Goal: Obtain resource: Obtain resource

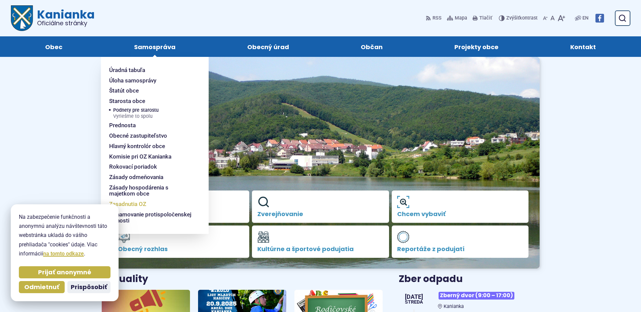
click at [133, 204] on span "Zasadnutia OZ" at bounding box center [127, 204] width 37 height 10
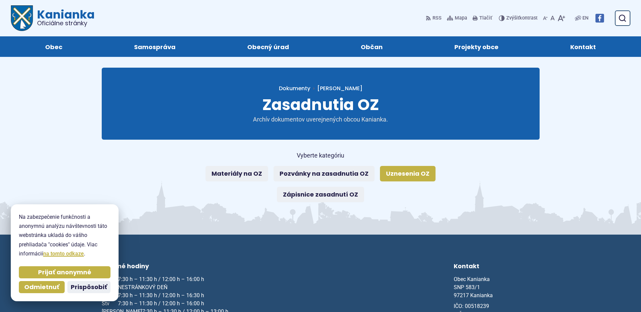
click at [412, 173] on link "Uznesenia OZ" at bounding box center [408, 174] width 56 height 16
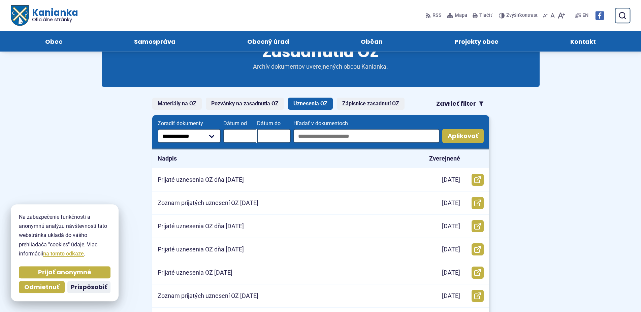
scroll to position [34, 0]
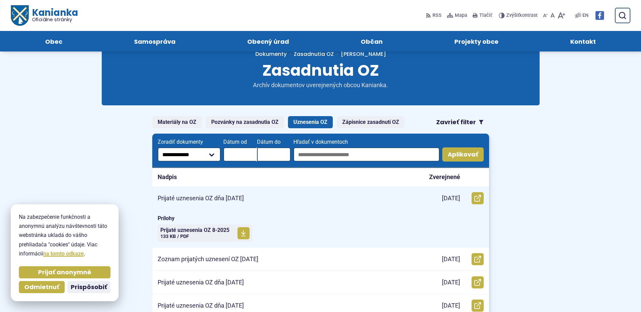
click at [216, 197] on p "Prijaté uznesenia OZ dňa 26.08.2025" at bounding box center [201, 199] width 86 height 8
click at [214, 230] on span "Prijaté uznesenia OZ 8-2025" at bounding box center [194, 230] width 69 height 5
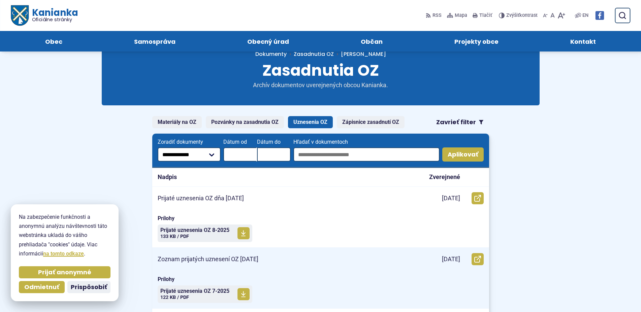
click at [213, 259] on p "Zoznam prijatých uznesení OZ 23.07.2025" at bounding box center [208, 260] width 101 height 8
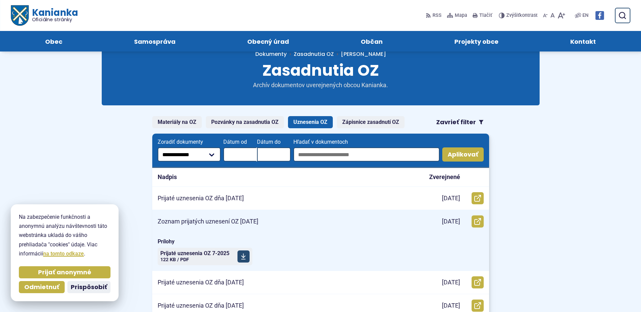
click at [213, 253] on span "Prijaté uznesenia OZ 7-2025" at bounding box center [194, 253] width 69 height 5
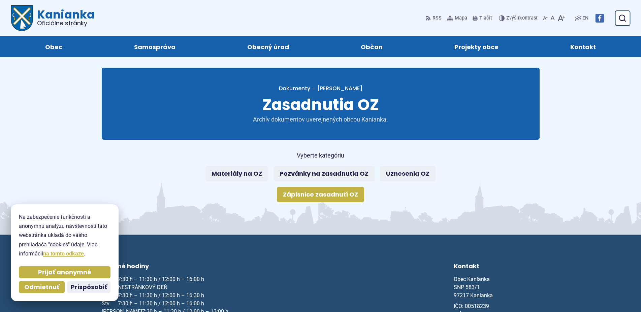
click at [327, 195] on link "Zápisnice zasadnutí OZ" at bounding box center [320, 195] width 87 height 16
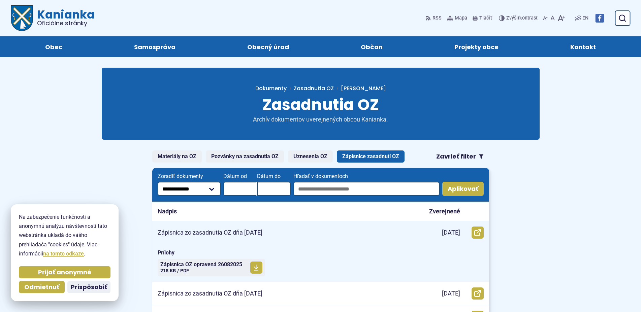
click at [238, 233] on p "Zápisnica zo zasadnutia OZ dňa [DATE]" at bounding box center [210, 233] width 105 height 8
click at [205, 264] on span "Zápisnica OZ opravená 26082025" at bounding box center [201, 264] width 82 height 5
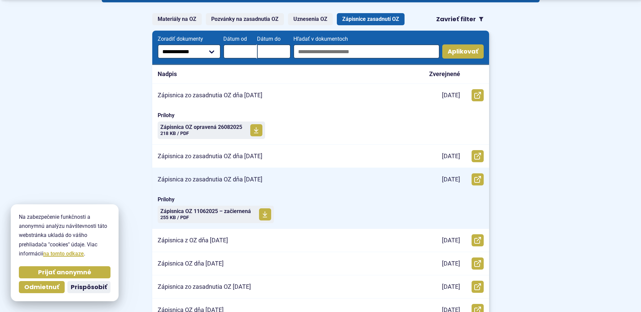
click at [231, 178] on p "Zápisnica zo zasadnutia OZ dňa [DATE]" at bounding box center [210, 180] width 105 height 8
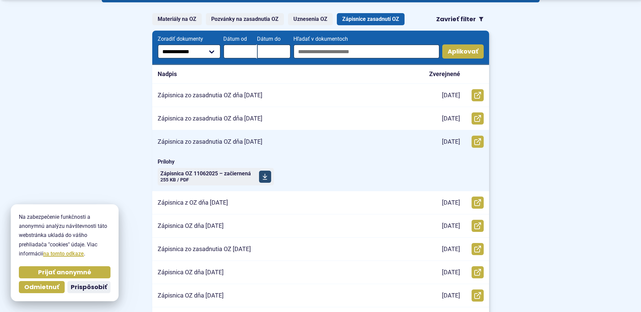
click at [231, 178] on span "Zápisnica OZ 11062025 – začiernená Veľkosť a typ súboru 255 KB / PDF" at bounding box center [205, 176] width 91 height 17
click at [227, 140] on p "Zápisnica zo zasadnutia OZ dňa [DATE]" at bounding box center [210, 142] width 105 height 8
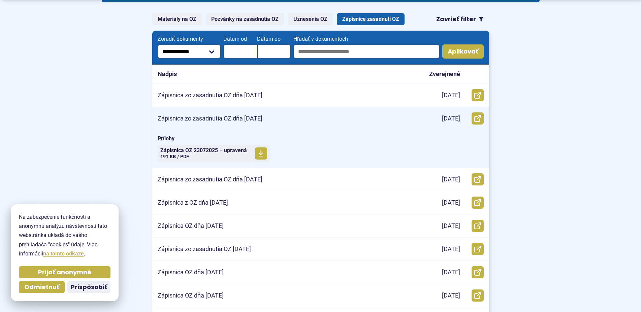
click at [252, 117] on p "Zápisnica zo zasadnutia OZ dňa [DATE]" at bounding box center [210, 119] width 105 height 8
click at [210, 155] on span "Zápisnica OZ 23072025 – upravená Veľkosť a typ súboru 191 KB / PDF" at bounding box center [203, 153] width 87 height 17
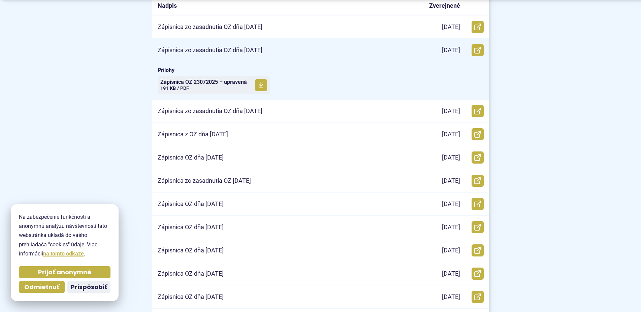
scroll to position [206, 0]
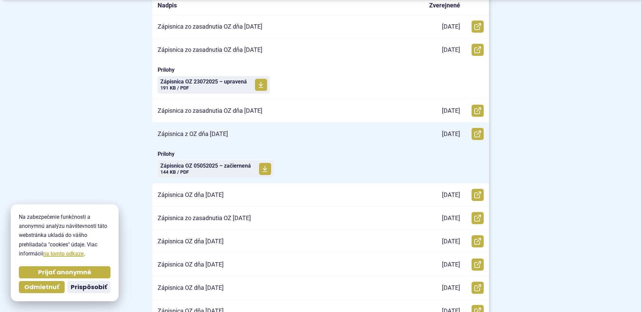
click at [209, 134] on p "Zápisnica z OZ dňa [DATE]" at bounding box center [193, 134] width 70 height 8
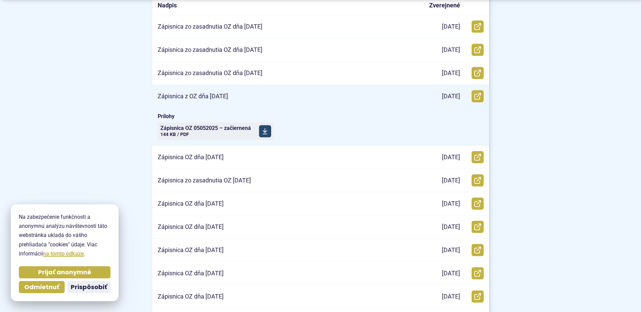
click at [219, 126] on span "Zápisnica OZ 05052025 – začiernená" at bounding box center [205, 128] width 91 height 5
